Goal: Task Accomplishment & Management: Manage account settings

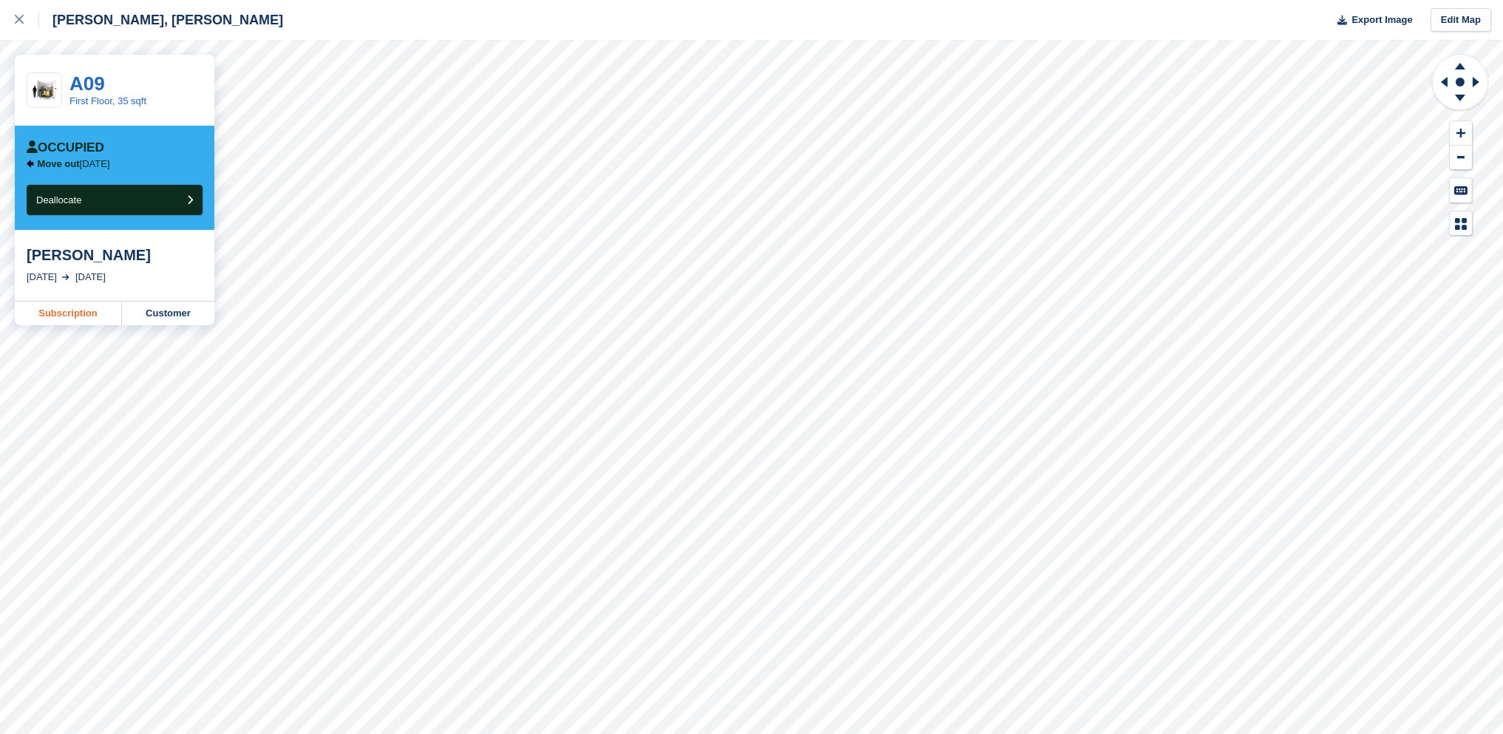
click at [86, 313] on link "Subscription" at bounding box center [68, 314] width 107 height 24
click at [140, 202] on button "Deallocate" at bounding box center [115, 200] width 176 height 30
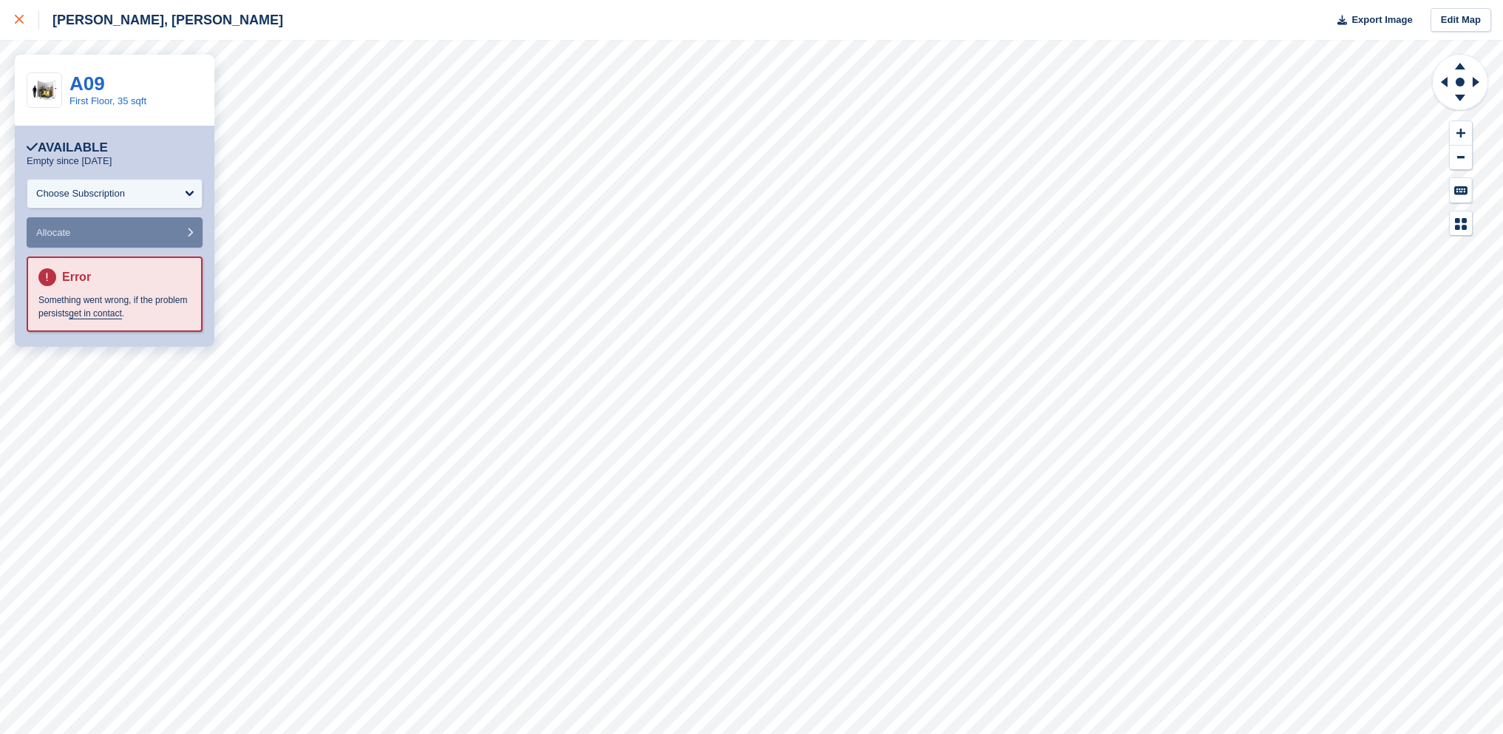
click at [22, 21] on icon at bounding box center [19, 19] width 9 height 9
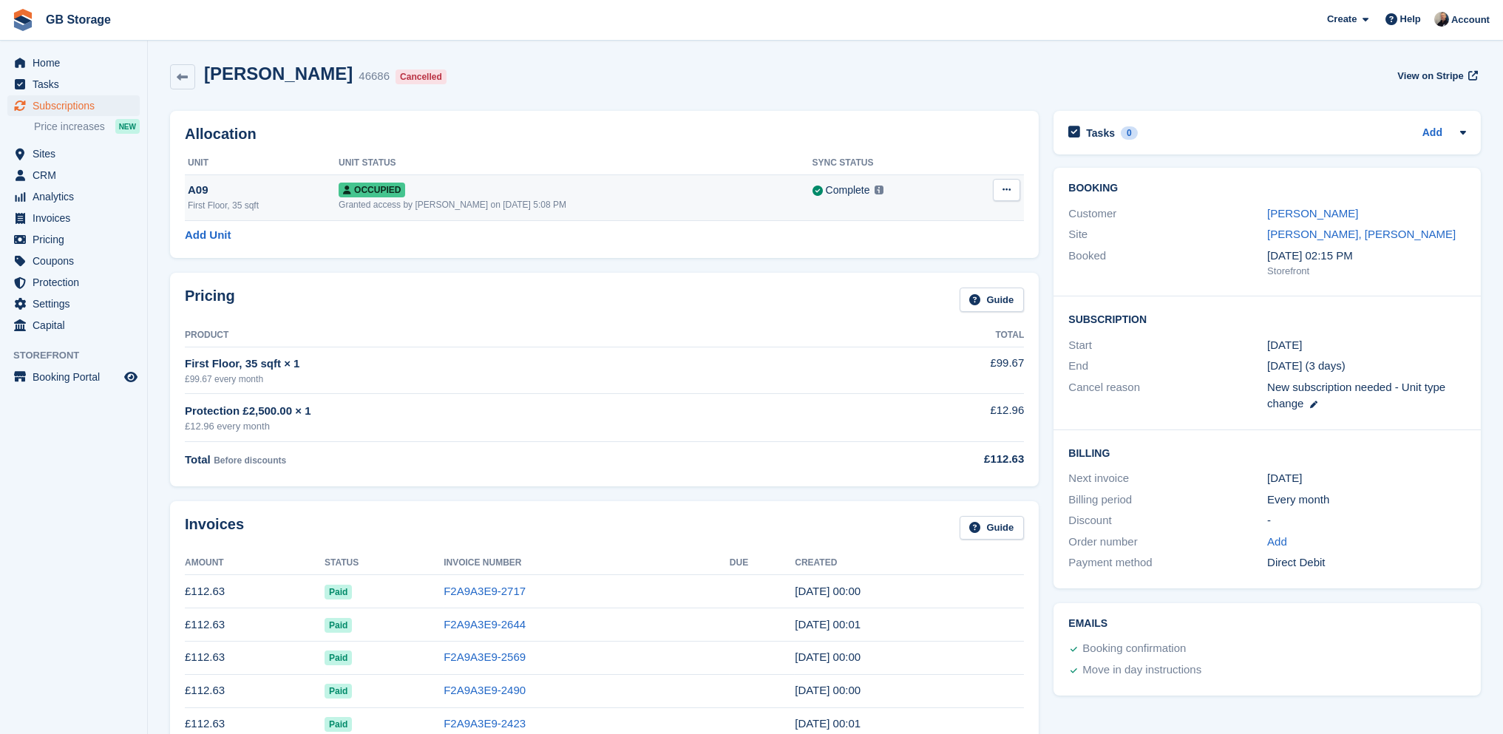
click at [1007, 188] on icon at bounding box center [1006, 190] width 8 height 10
click at [960, 275] on p "Deallocate" at bounding box center [949, 269] width 129 height 19
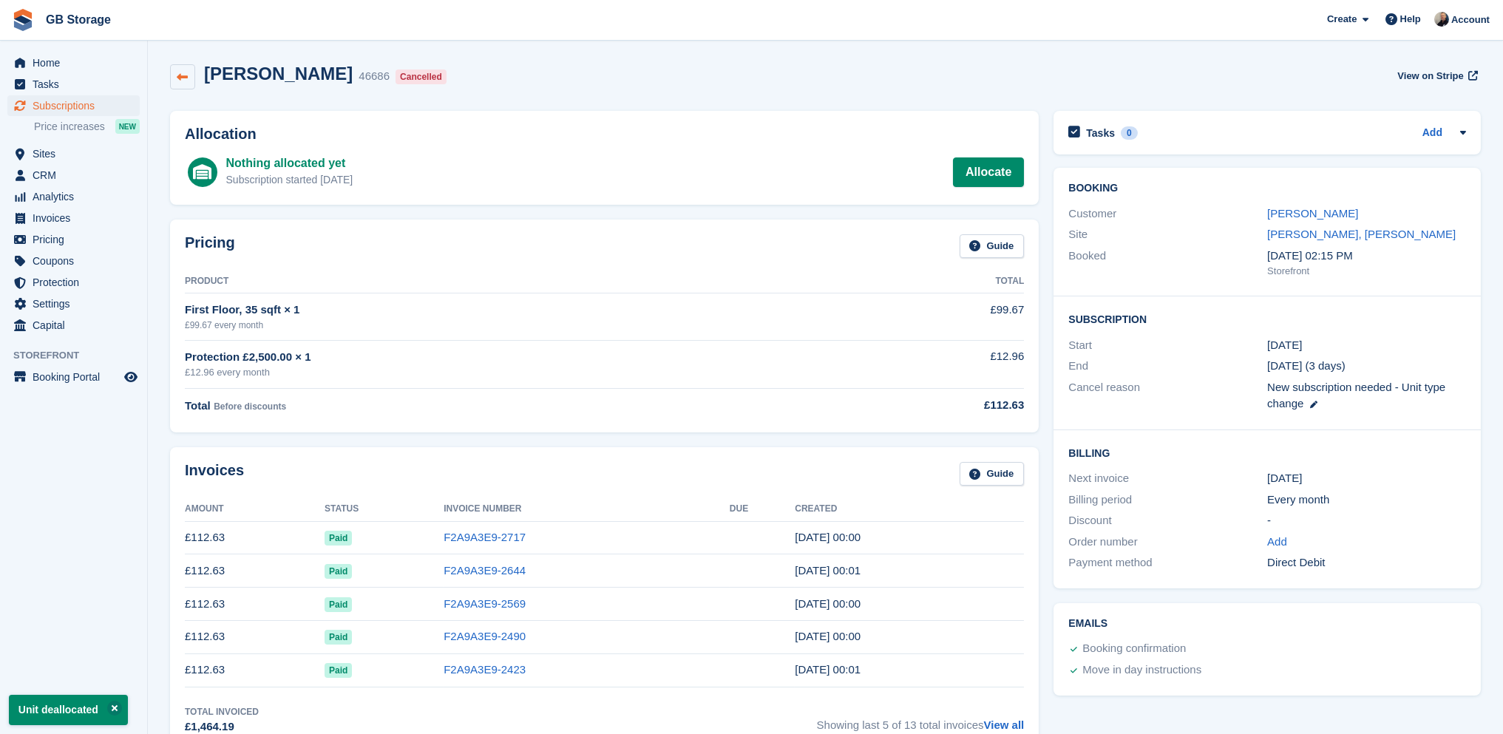
click at [186, 80] on icon at bounding box center [182, 77] width 11 height 11
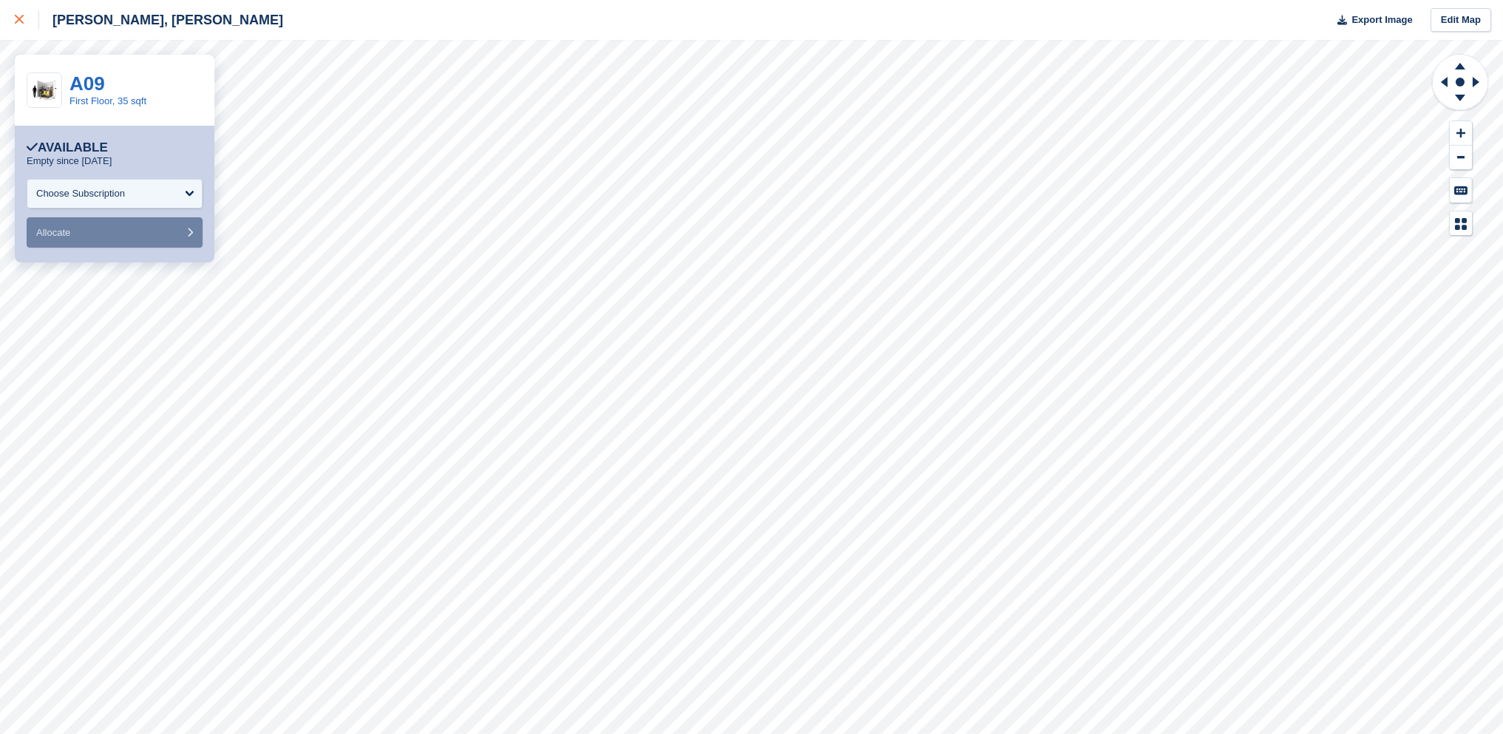
click at [30, 11] on div at bounding box center [27, 20] width 24 height 18
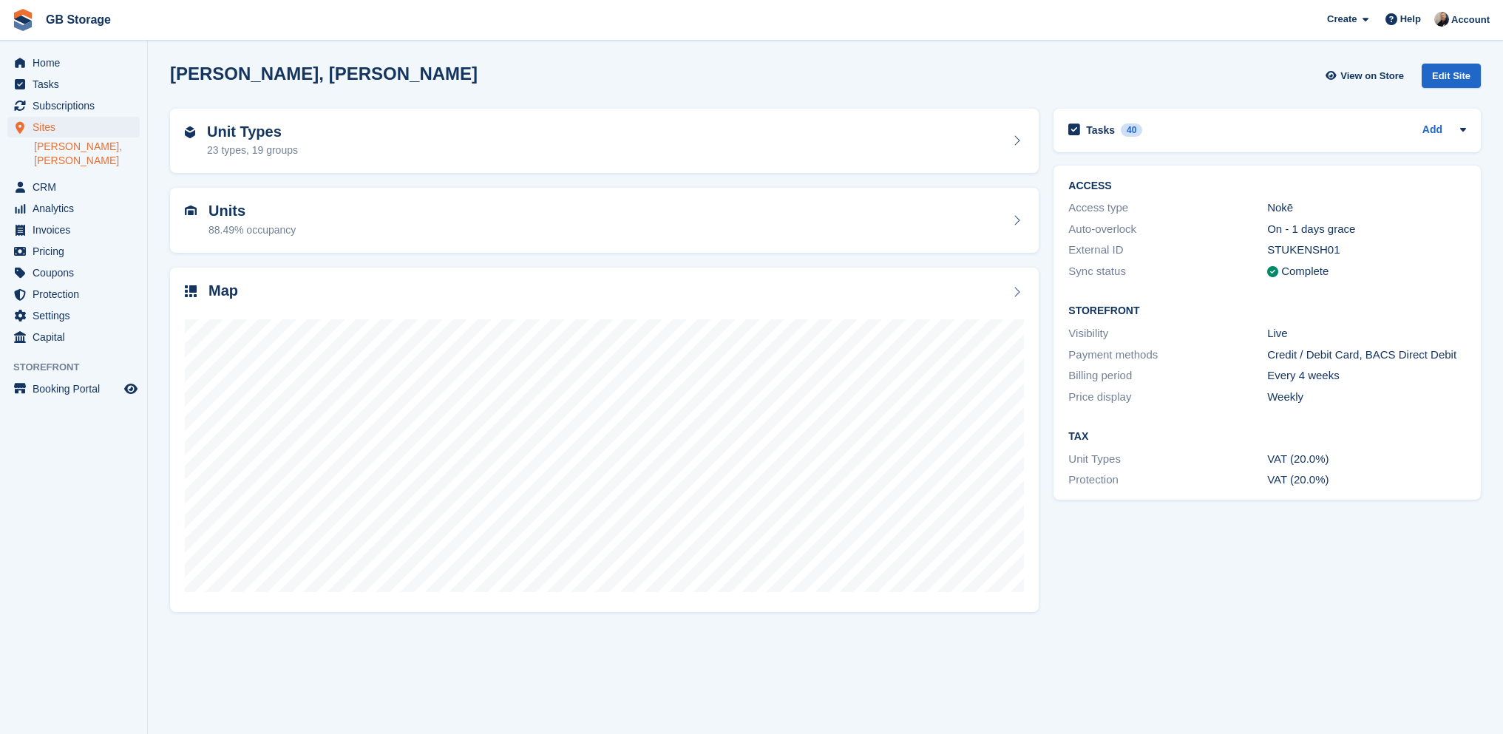
click at [341, 109] on div "Unit Types 23 types, 19 groups" at bounding box center [604, 141] width 868 height 65
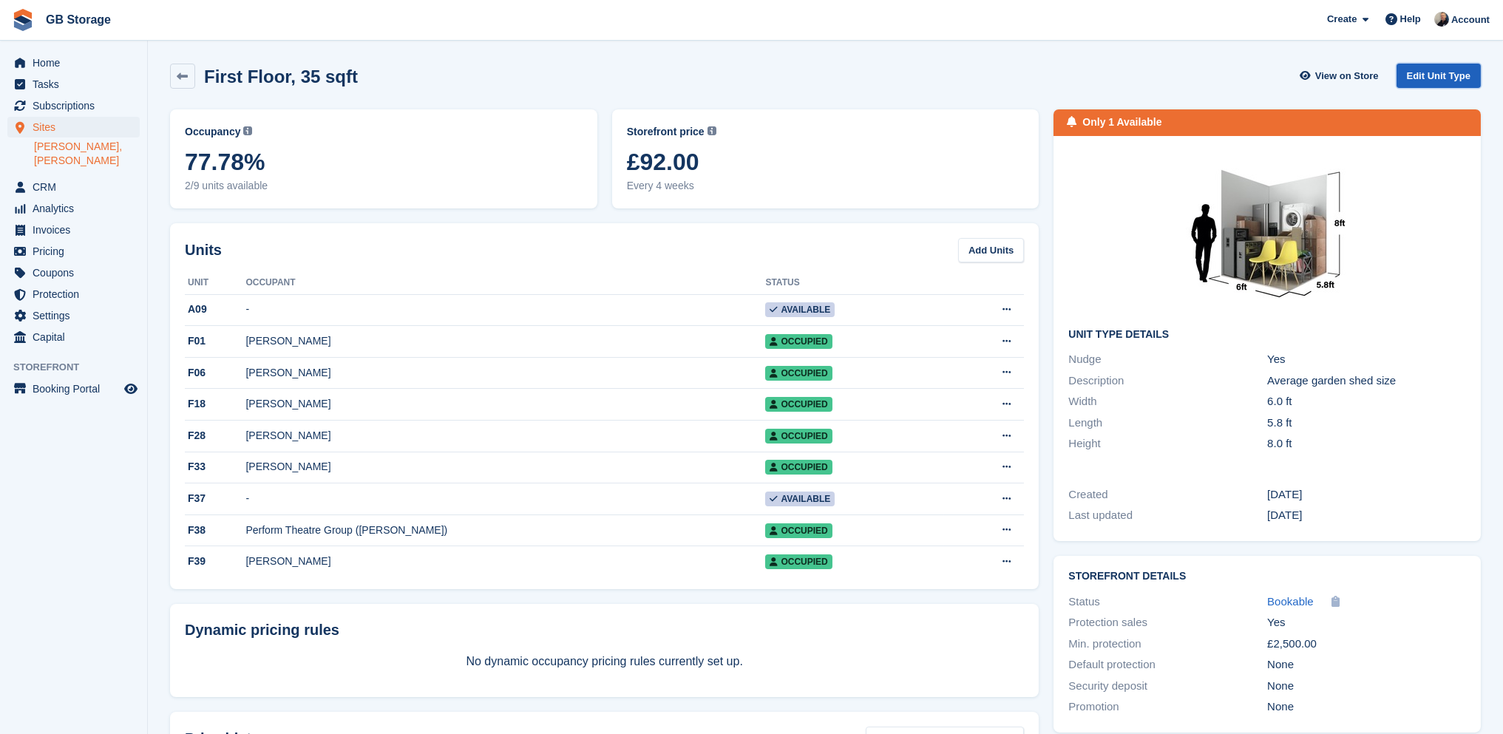
click at [1455, 65] on link "Edit Unit Type" at bounding box center [1438, 76] width 84 height 24
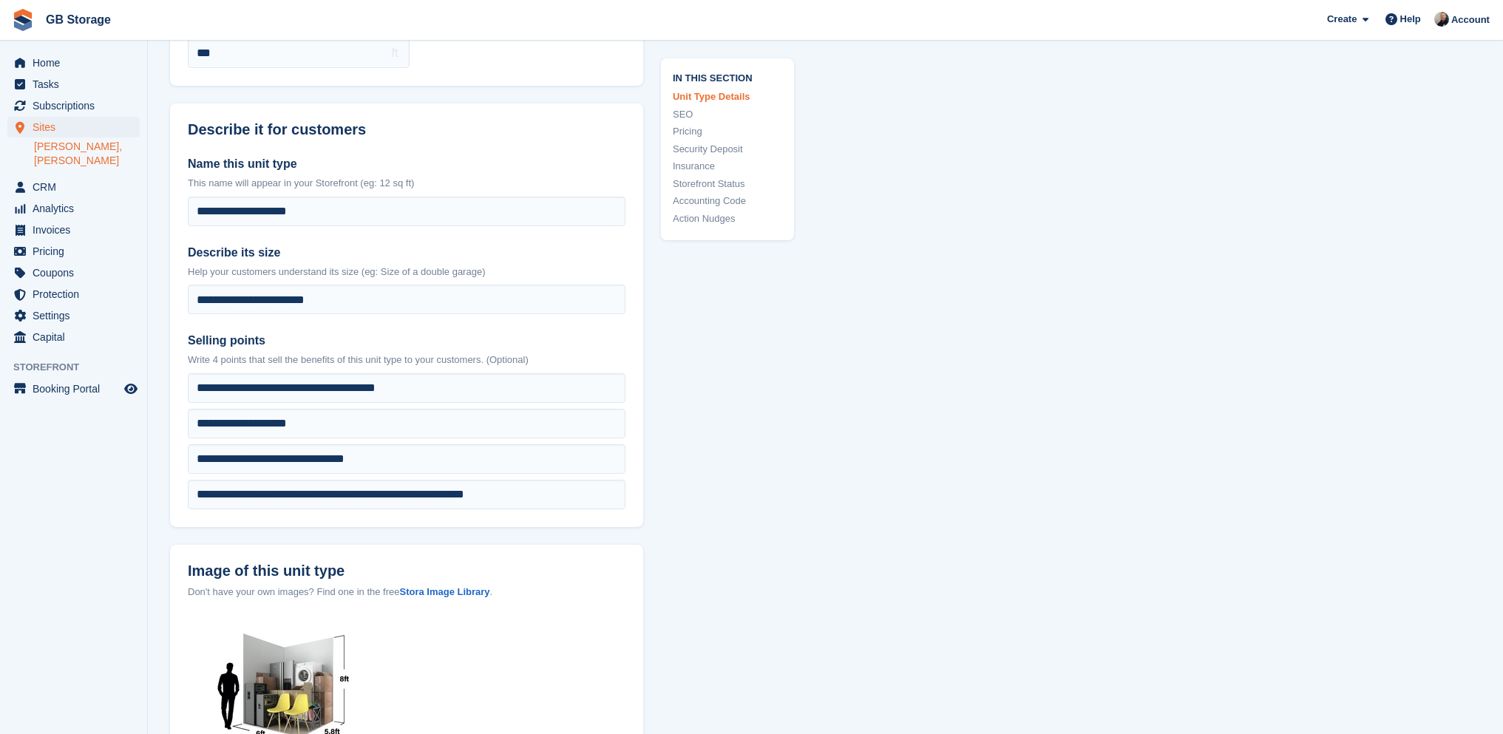
scroll to position [296, 0]
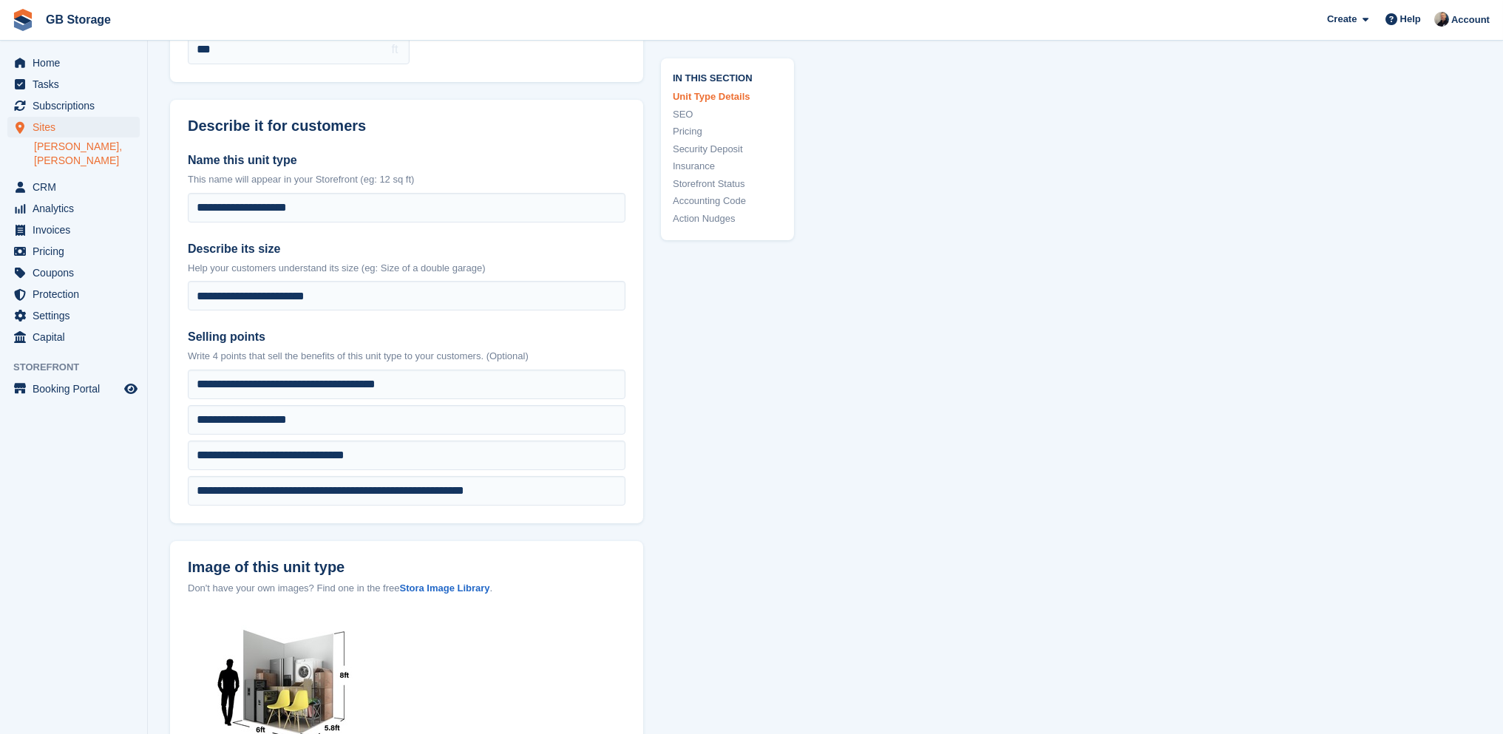
click at [719, 219] on link "Action Nudges" at bounding box center [727, 218] width 109 height 15
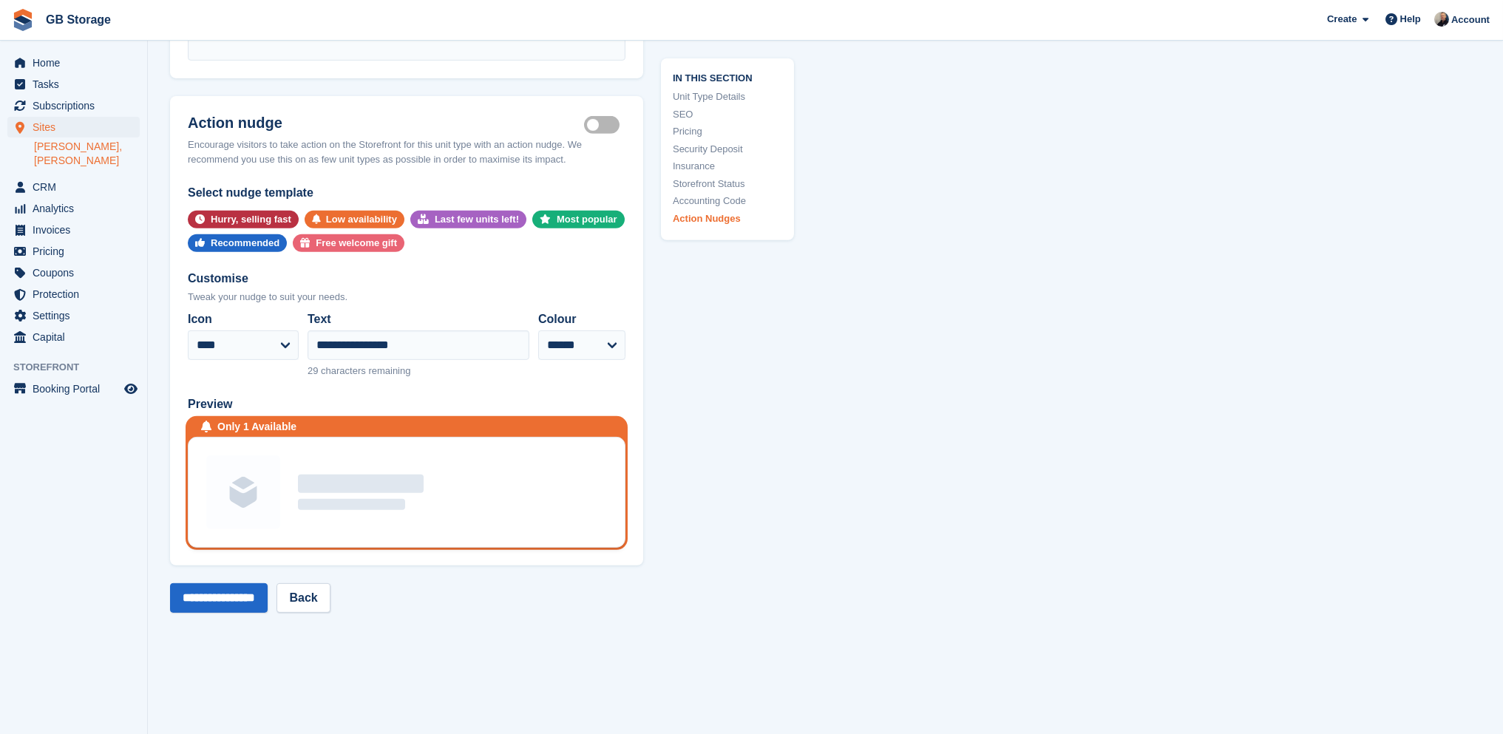
scroll to position [2729, 0]
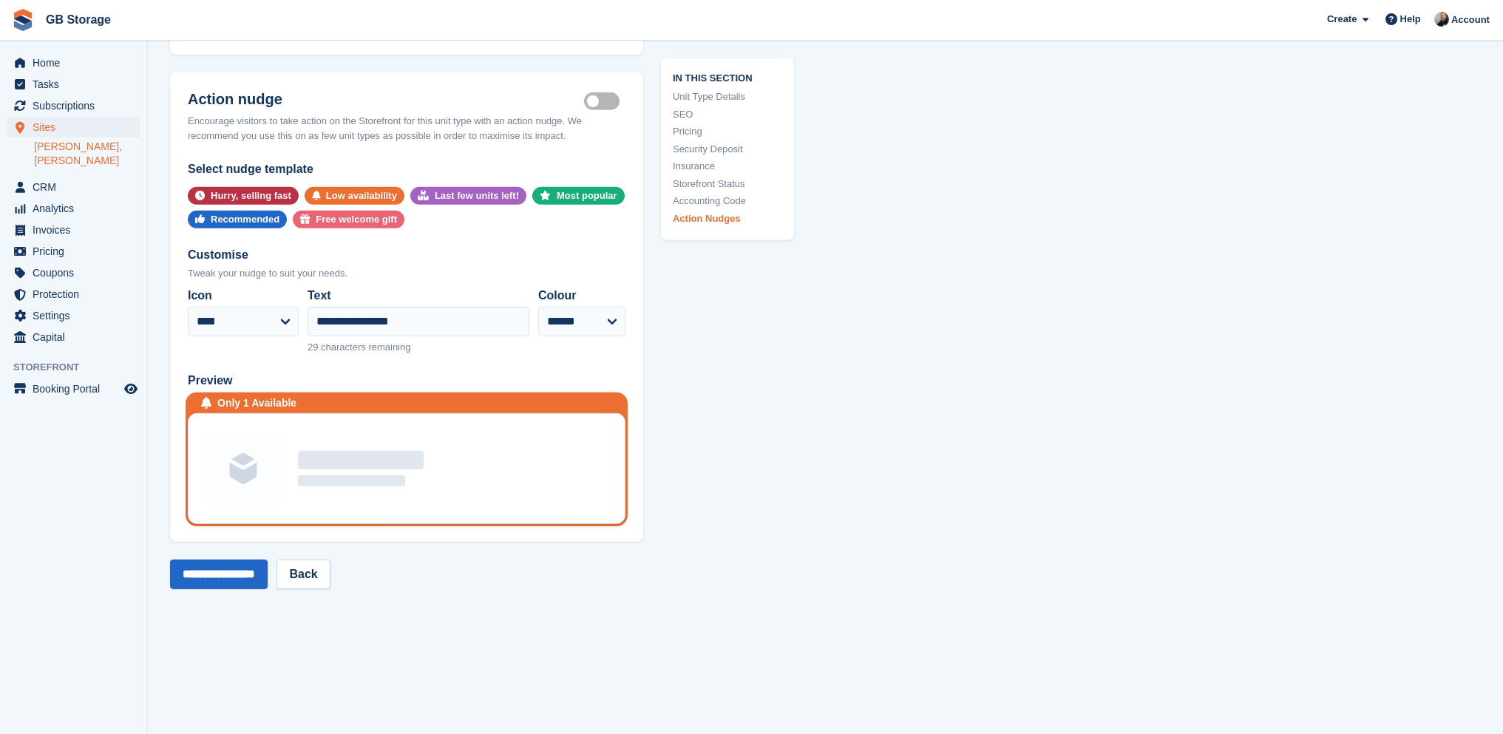
click at [605, 101] on label "Is active" at bounding box center [604, 102] width 41 height 2
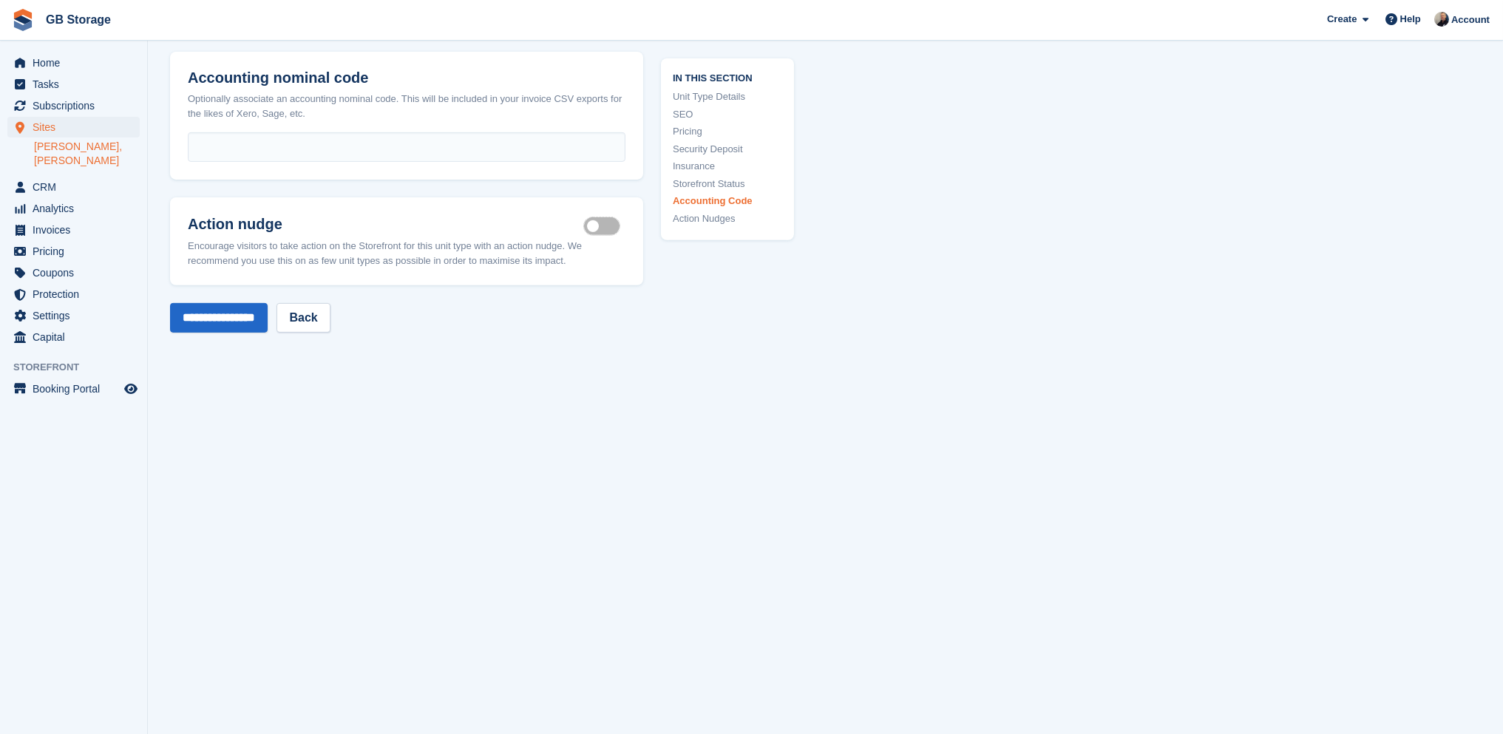
scroll to position [2571, 0]
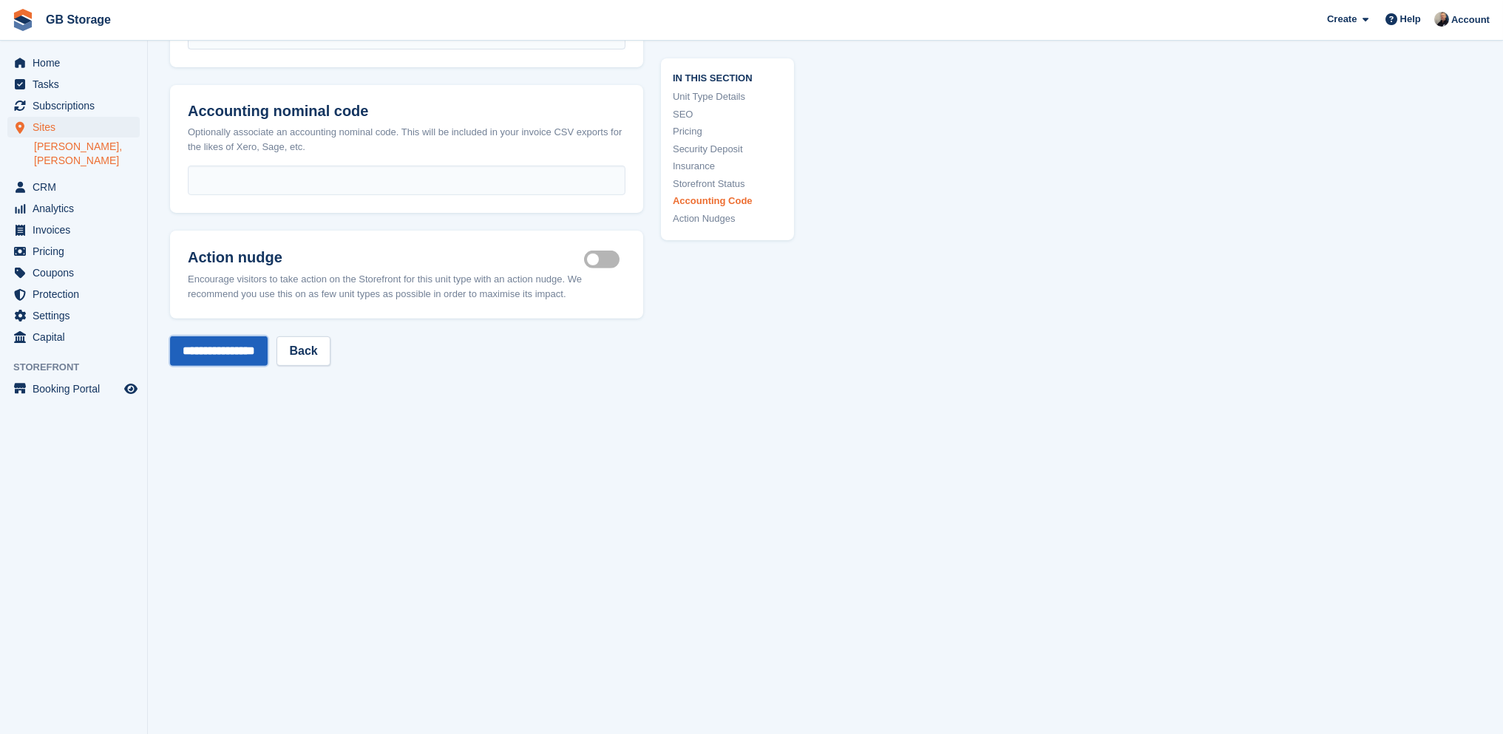
click at [246, 336] on input "**********" at bounding box center [219, 351] width 98 height 30
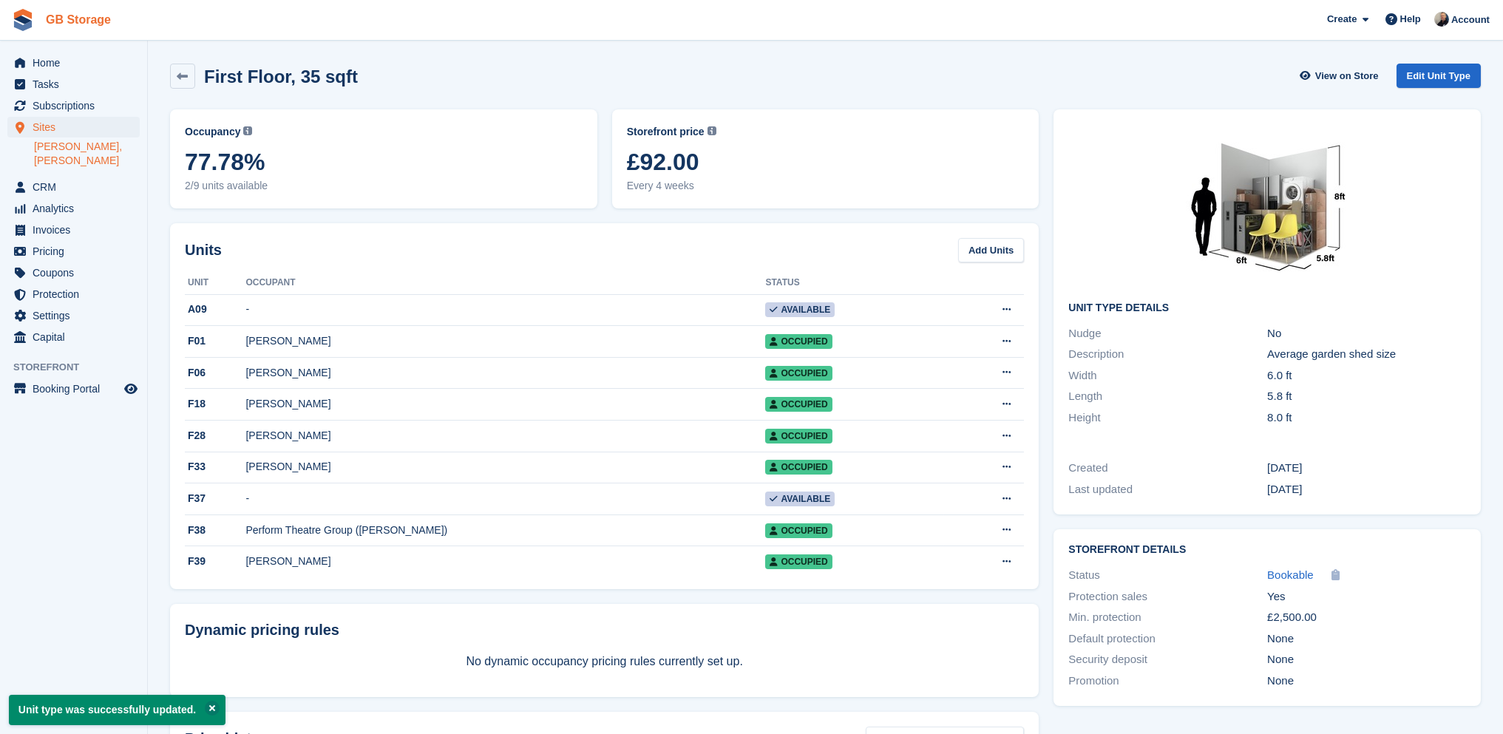
click at [93, 24] on link "GB Storage" at bounding box center [78, 19] width 77 height 24
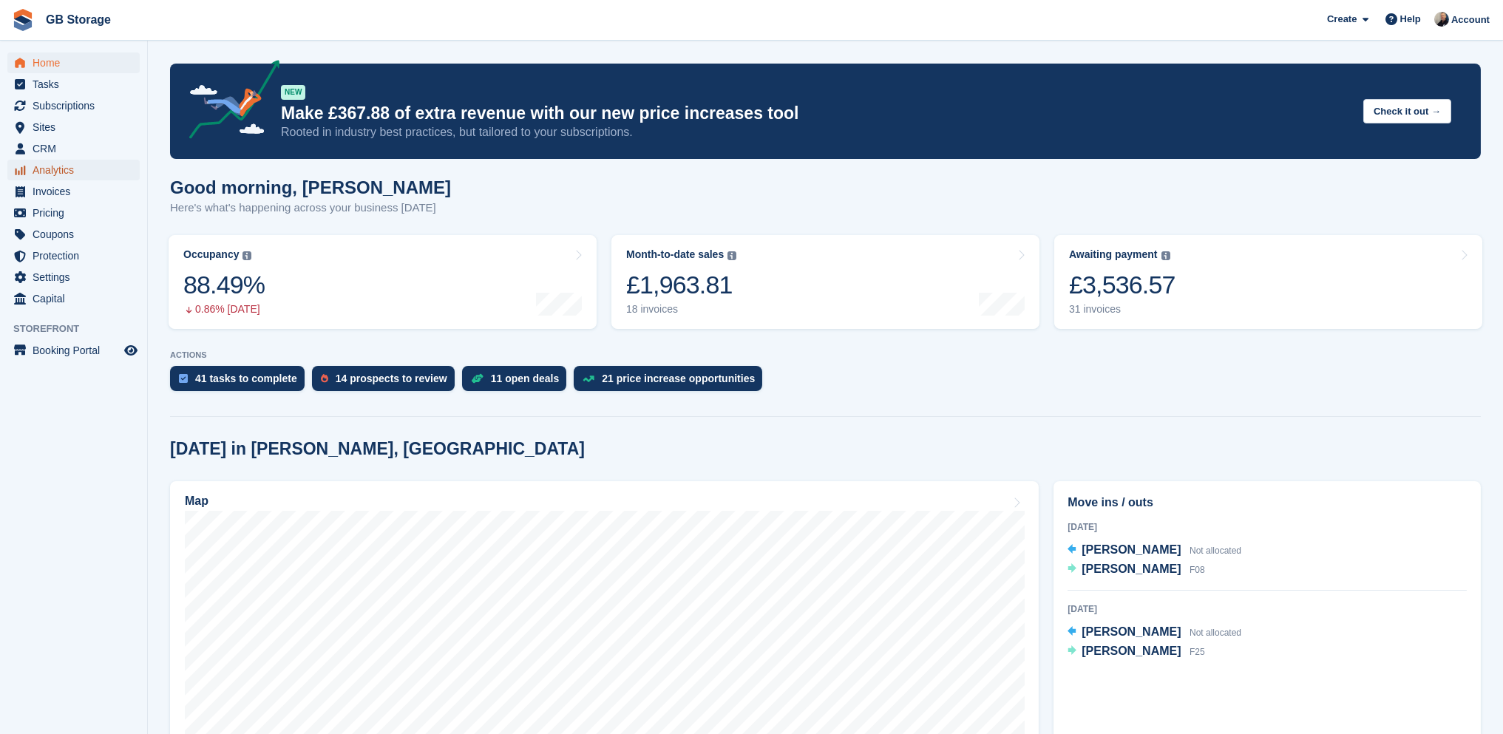
click at [111, 166] on span "Analytics" at bounding box center [77, 170] width 89 height 21
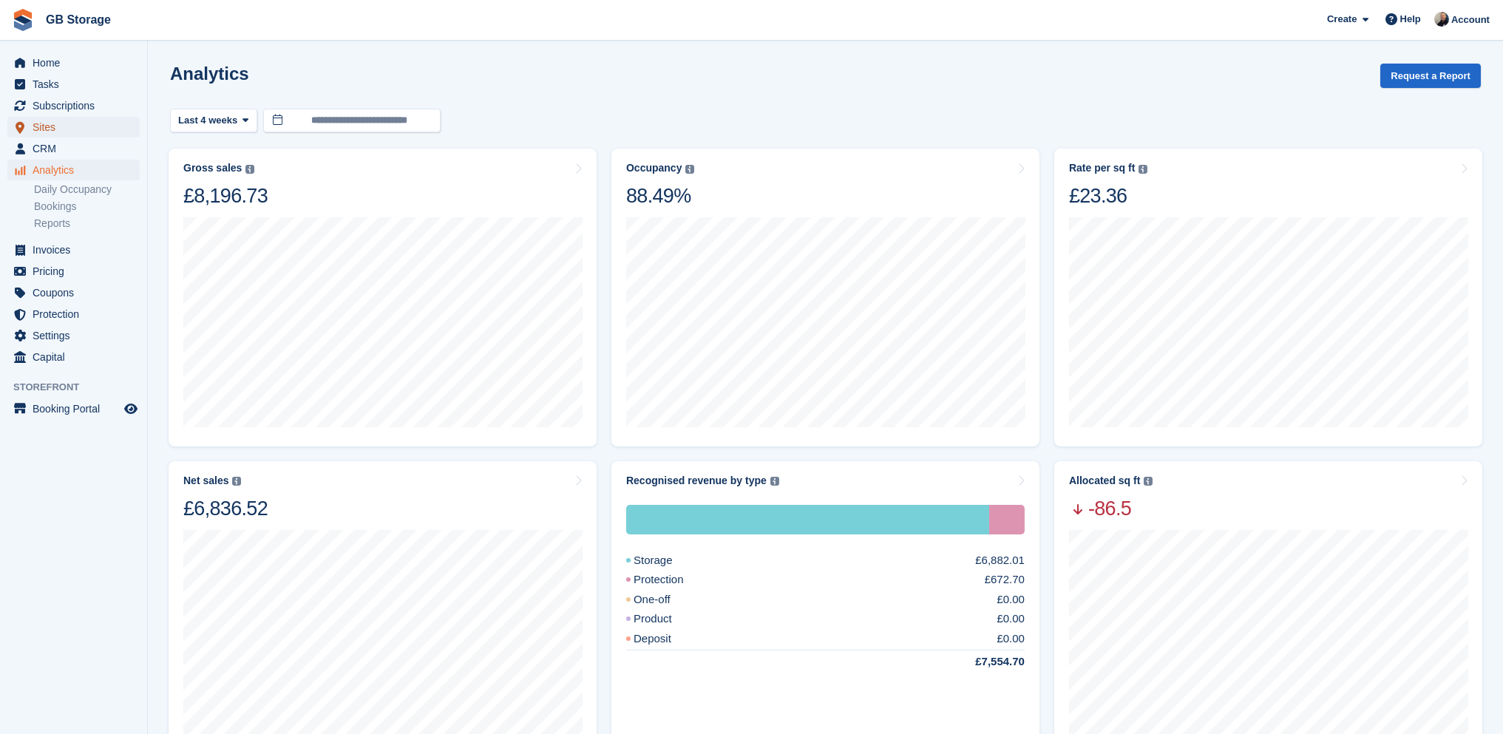
click at [77, 131] on span "Sites" at bounding box center [77, 127] width 89 height 21
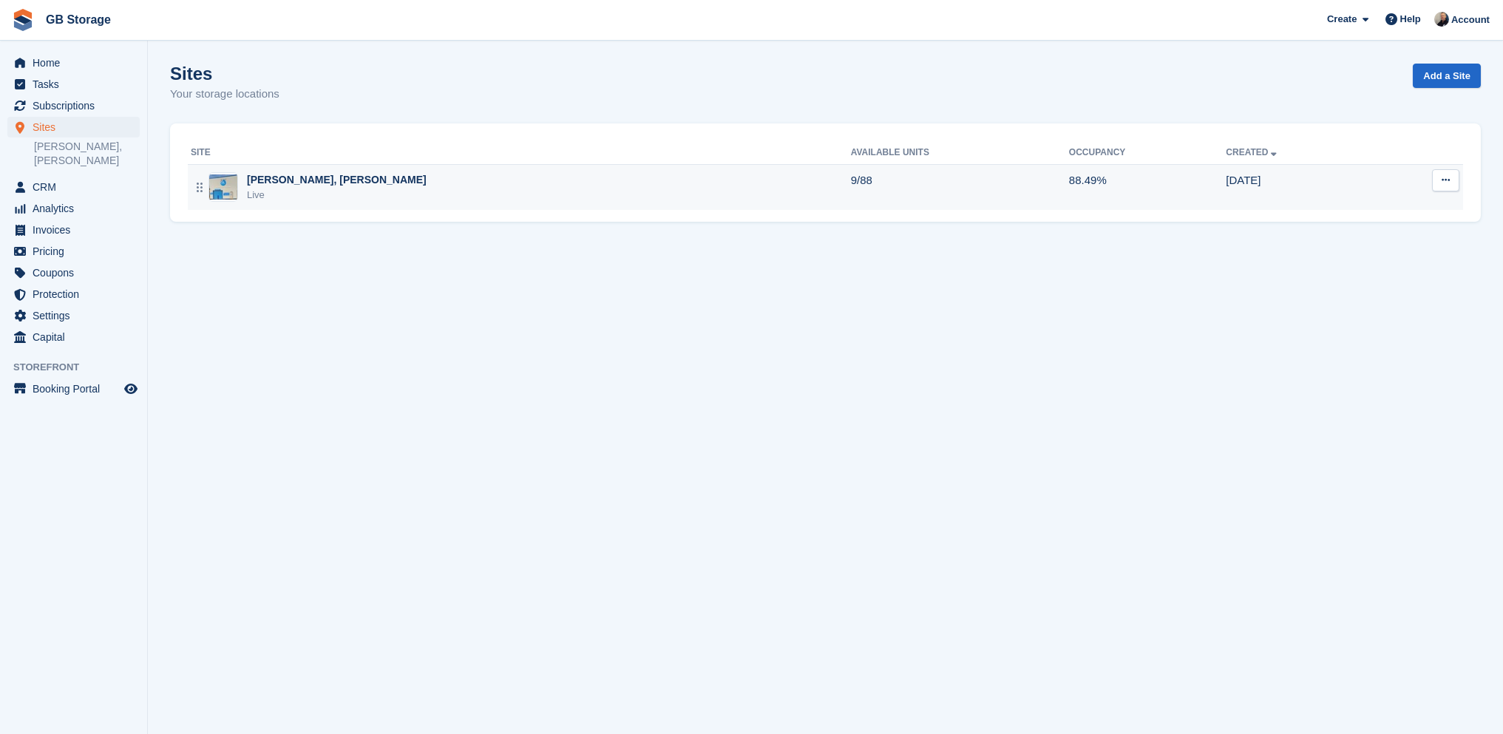
click at [293, 191] on div "Live" at bounding box center [337, 195] width 180 height 15
